Goal: Information Seeking & Learning: Learn about a topic

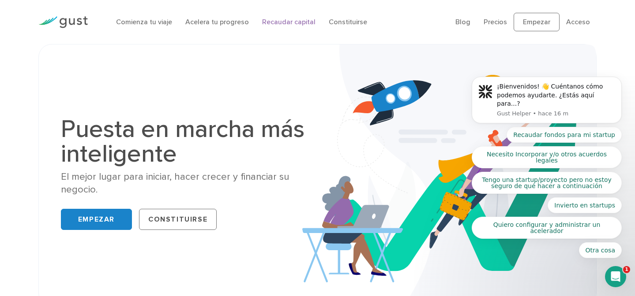
click at [289, 21] on font "Recaudar capital" at bounding box center [288, 22] width 53 height 8
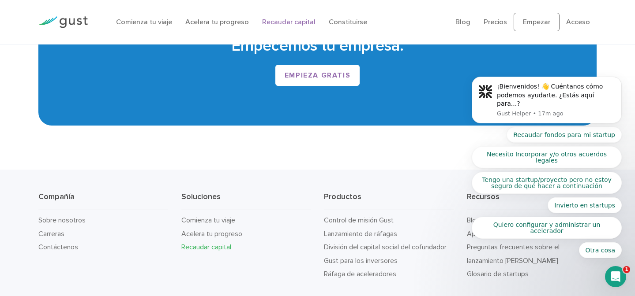
scroll to position [1544, 0]
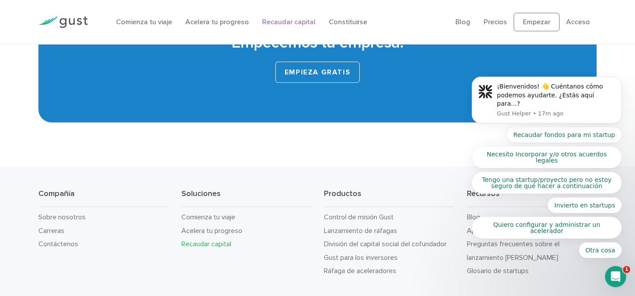
click at [334, 75] on font "Empieza gratis" at bounding box center [317, 72] width 66 height 9
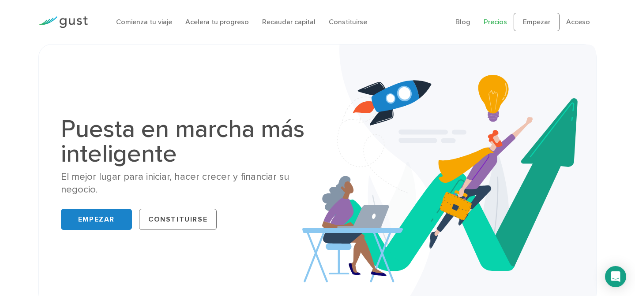
click at [505, 21] on font "Precios" at bounding box center [494, 22] width 23 height 8
